Goal: Task Accomplishment & Management: Use online tool/utility

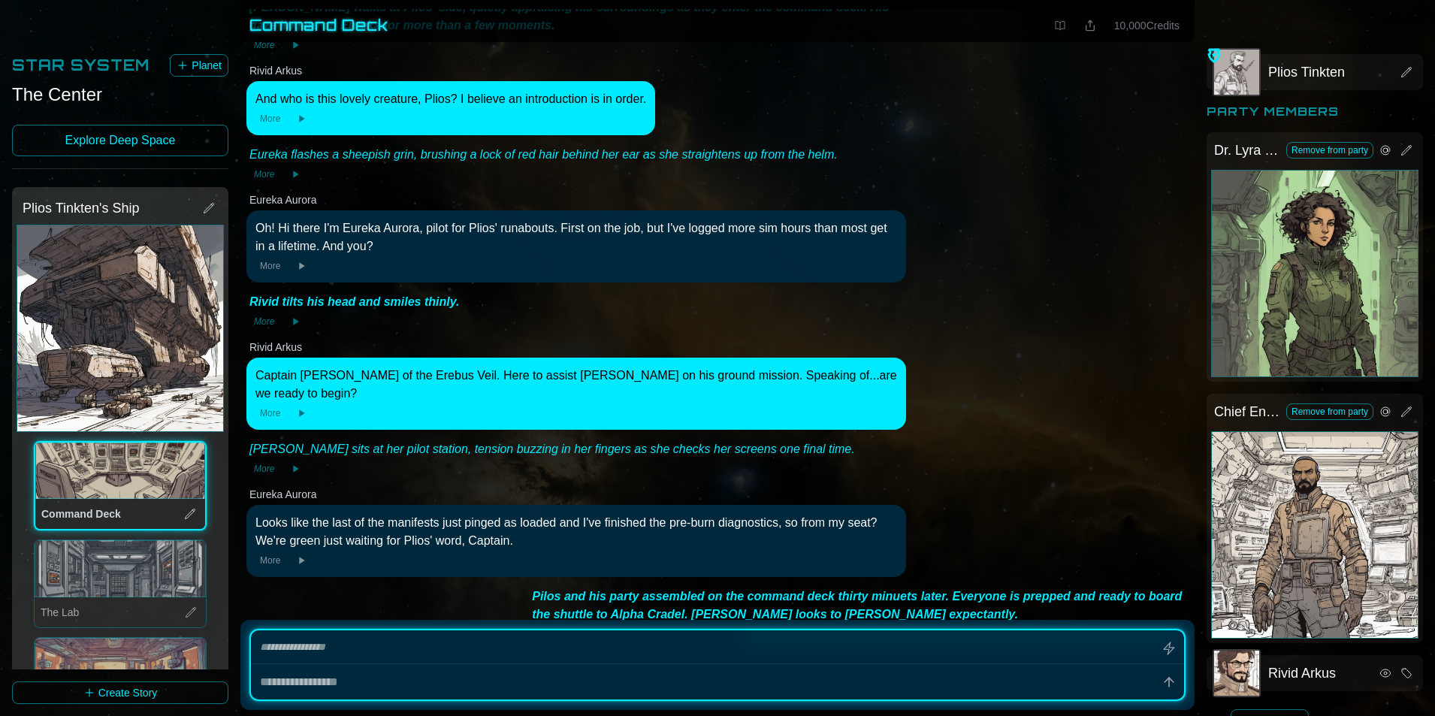
scroll to position [7917, 0]
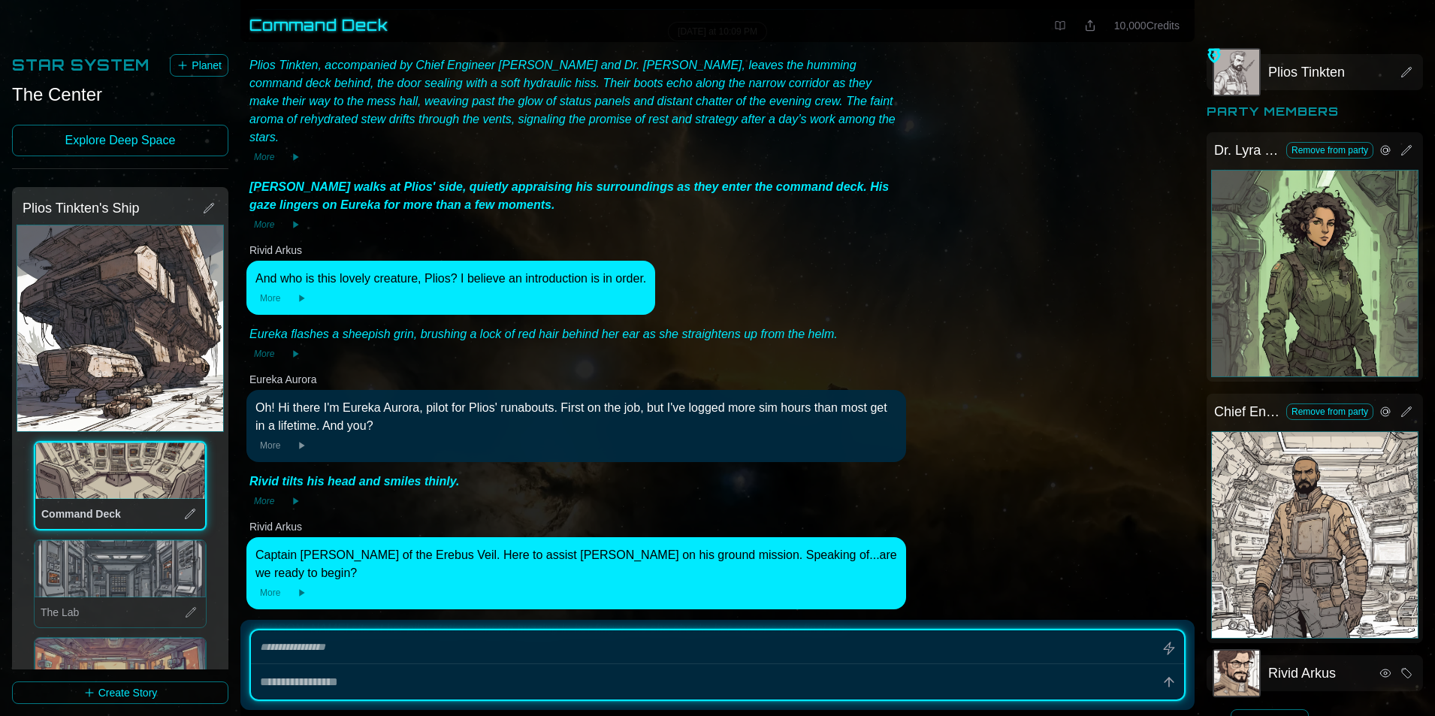
click at [1056, 26] on icon at bounding box center [1060, 26] width 12 height 12
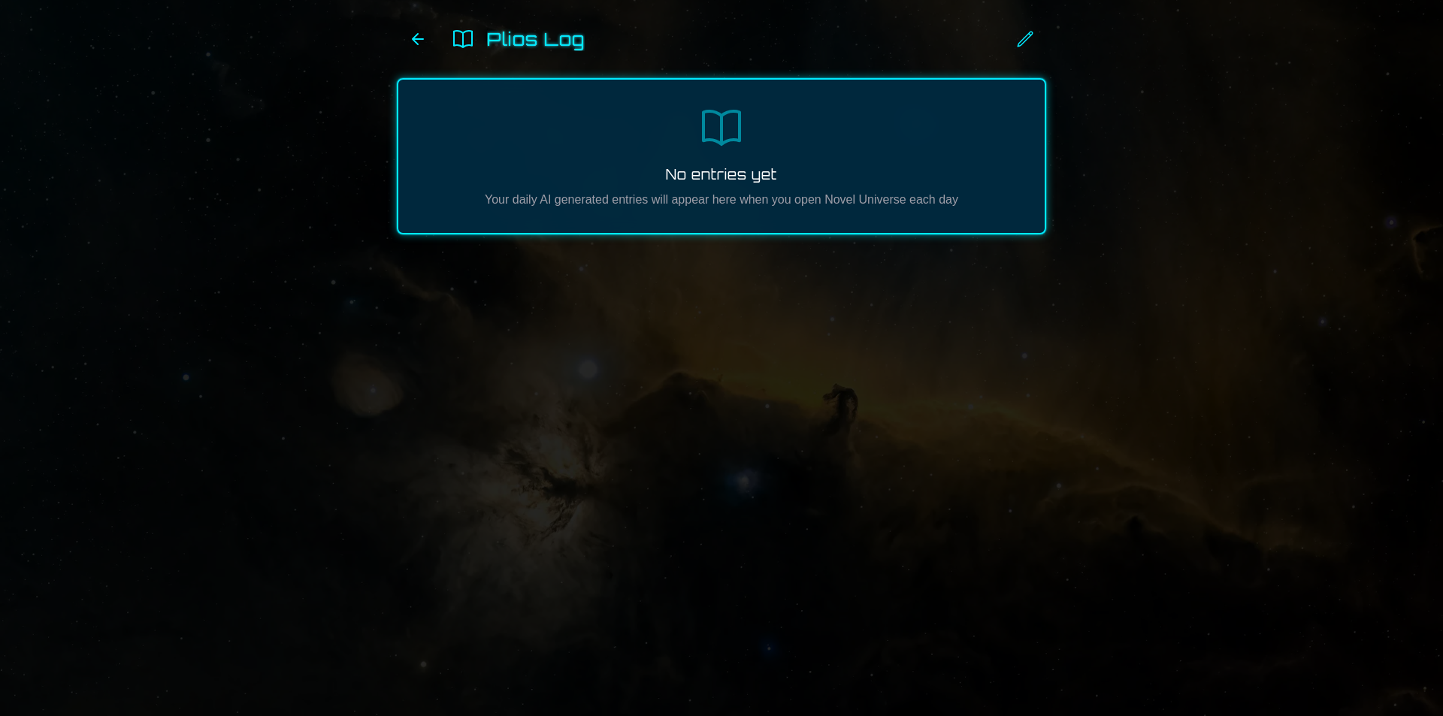
click at [530, 45] on h1 "Plios Log" at bounding box center [536, 39] width 98 height 24
click at [718, 157] on div "No entries yet Your daily AI generated entries will appear here when you open N…" at bounding box center [721, 156] width 649 height 156
click at [550, 228] on div "No entries yet Your daily AI generated entries will appear here when you open N…" at bounding box center [721, 156] width 649 height 156
click at [509, 206] on p "Your daily AI generated entries will appear here when you open Novel Universe e…" at bounding box center [721, 200] width 598 height 18
click at [624, 198] on p "Your daily AI generated entries will appear here when you open Novel Universe e…" at bounding box center [721, 200] width 598 height 18
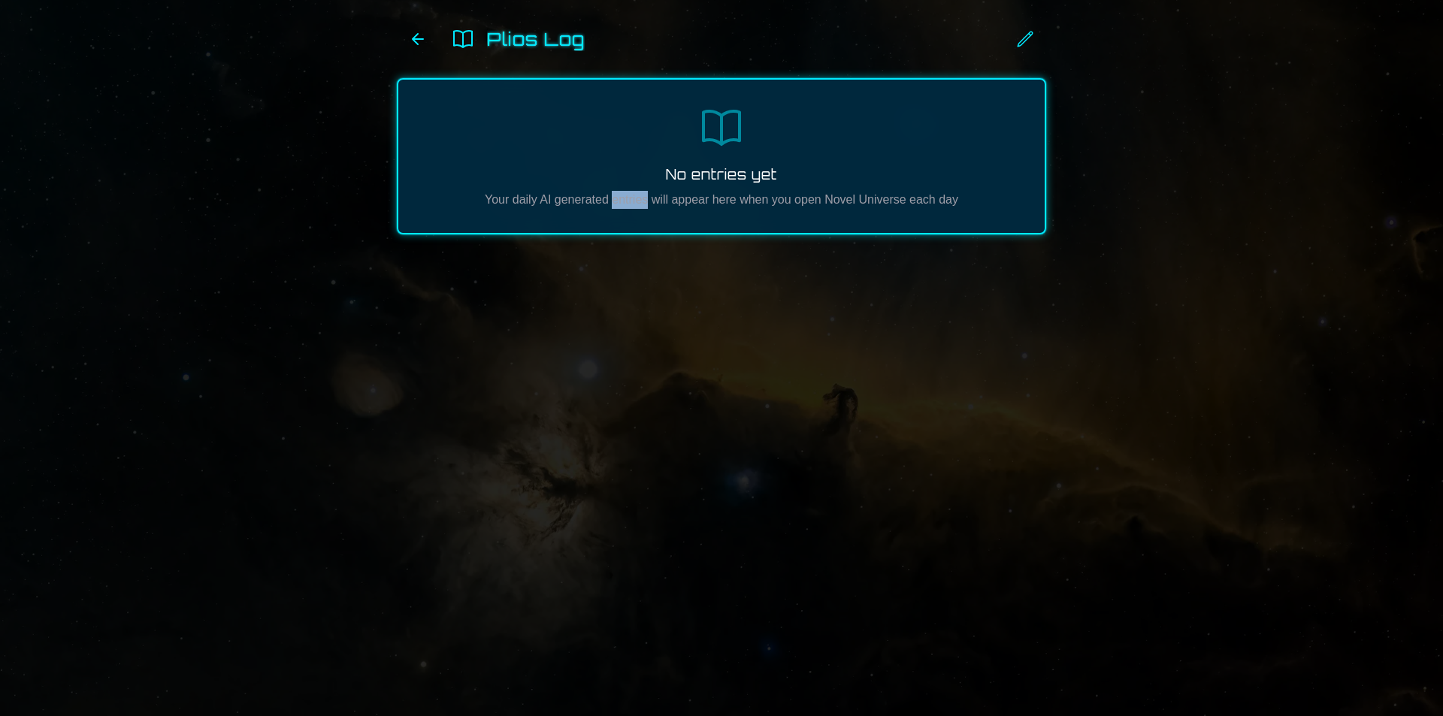
click at [629, 198] on p "Your daily AI generated entries will appear here when you open Novel Universe e…" at bounding box center [721, 200] width 598 height 18
click at [727, 205] on p "Your daily AI generated entries will appear here when you open Novel Universe e…" at bounding box center [721, 200] width 598 height 18
click at [1025, 32] on icon at bounding box center [1025, 39] width 18 height 18
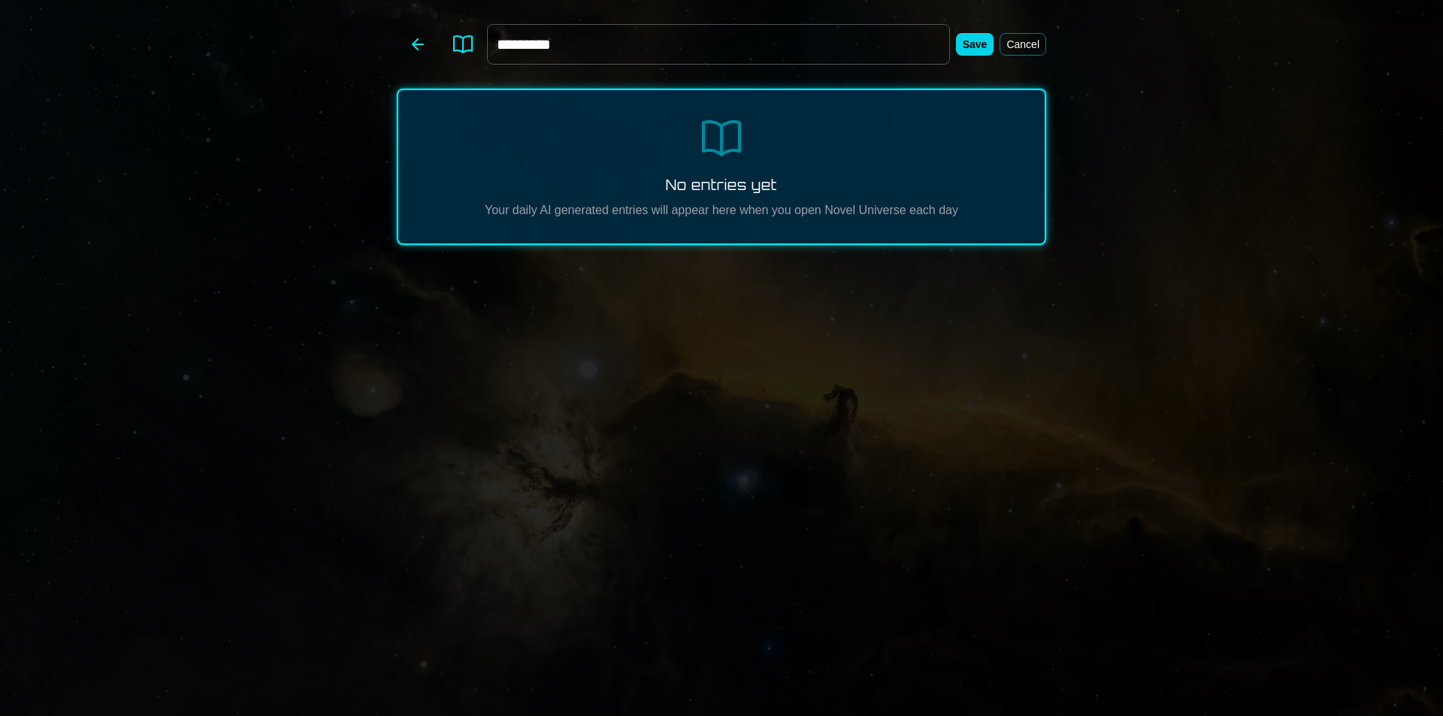
click at [1025, 32] on div "********* Save Cancel" at bounding box center [766, 44] width 559 height 41
click at [989, 44] on button "Save" at bounding box center [975, 44] width 38 height 23
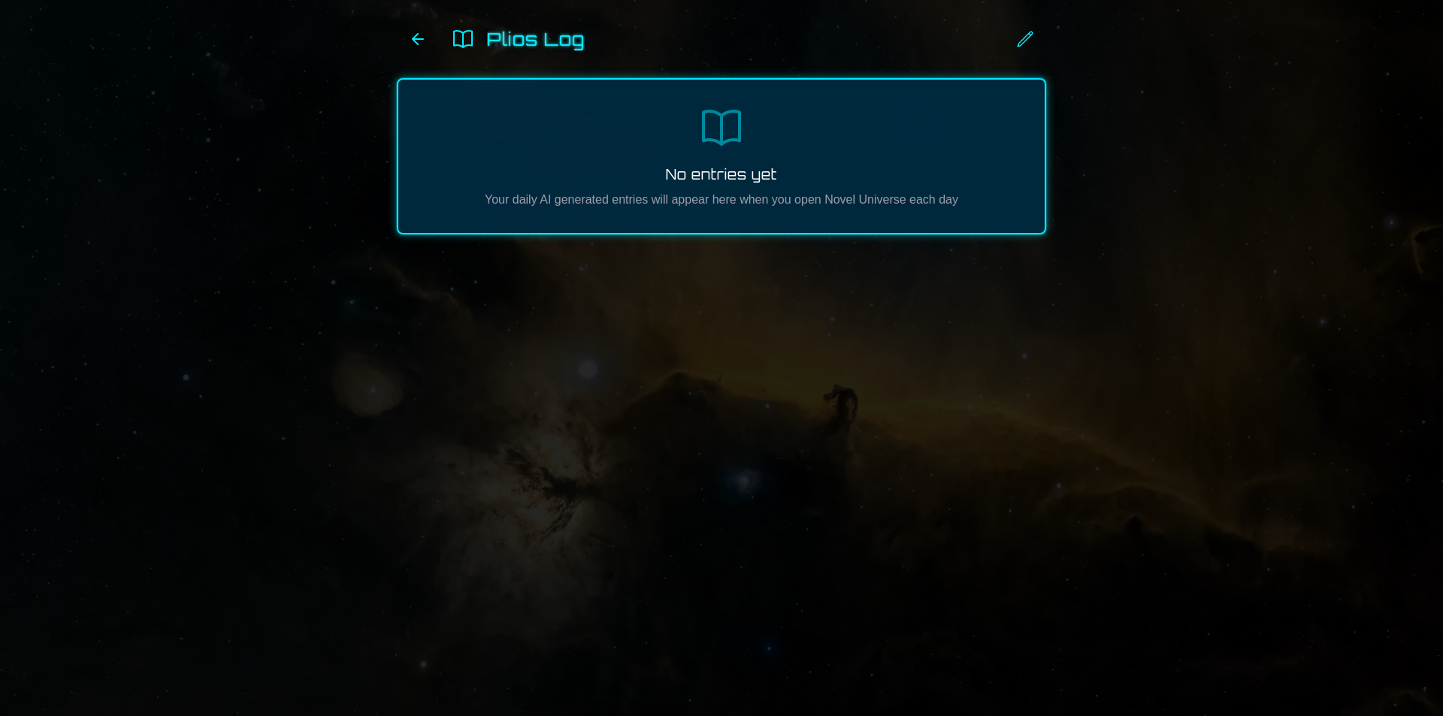
click at [412, 41] on icon at bounding box center [418, 39] width 18 height 18
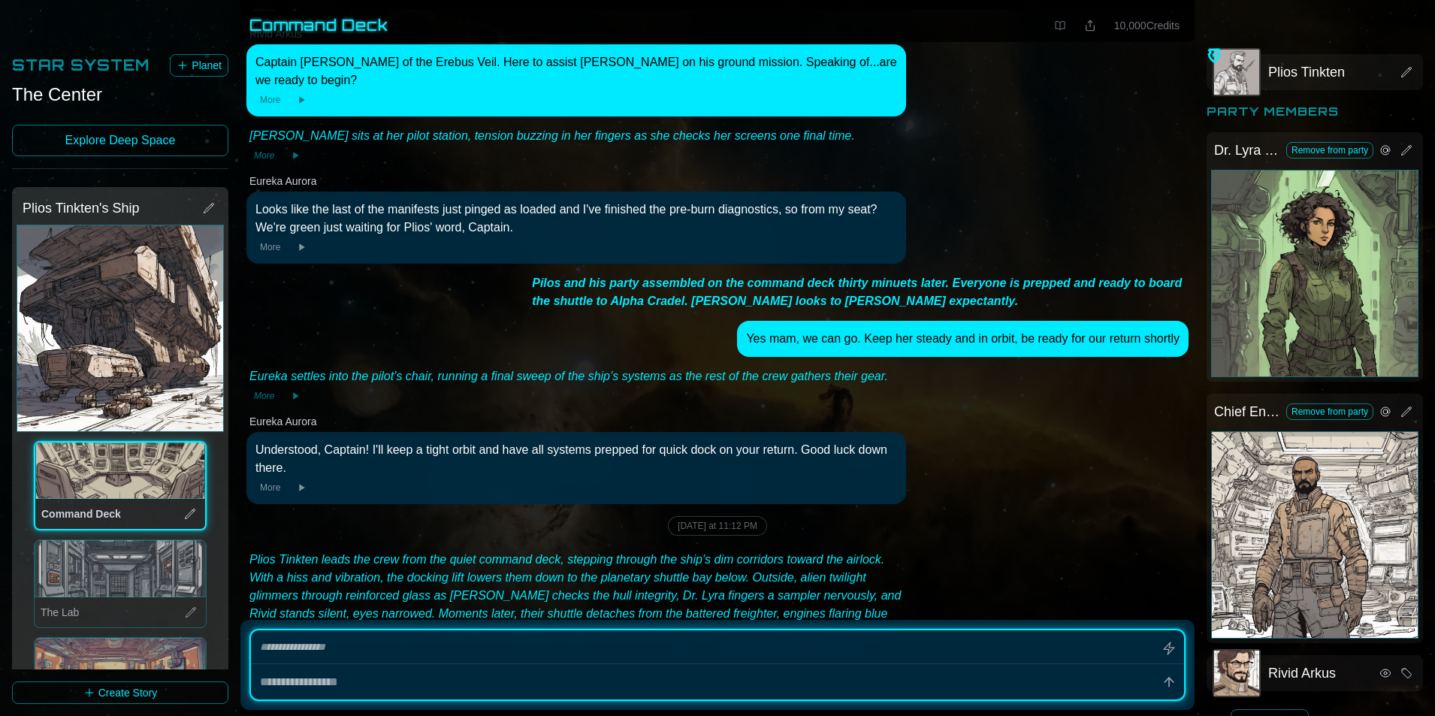
type textarea "*"
